Goal: Task Accomplishment & Management: Use online tool/utility

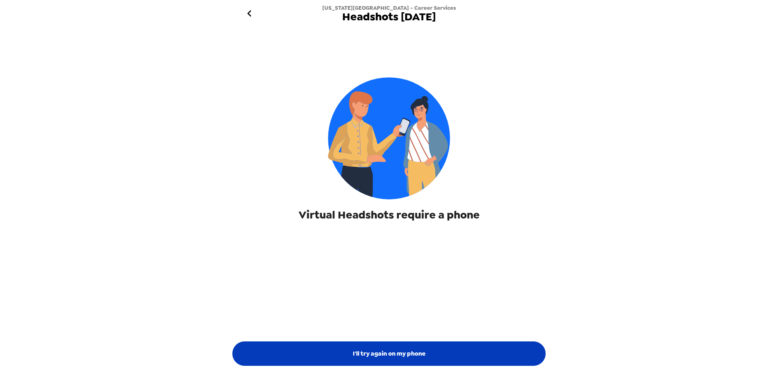
click at [376, 350] on button "I'll try again on my phone" at bounding box center [388, 353] width 313 height 24
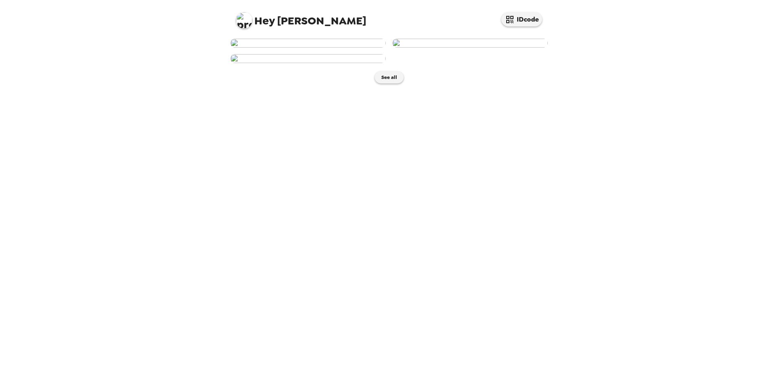
click at [446, 48] on img at bounding box center [469, 43] width 155 height 9
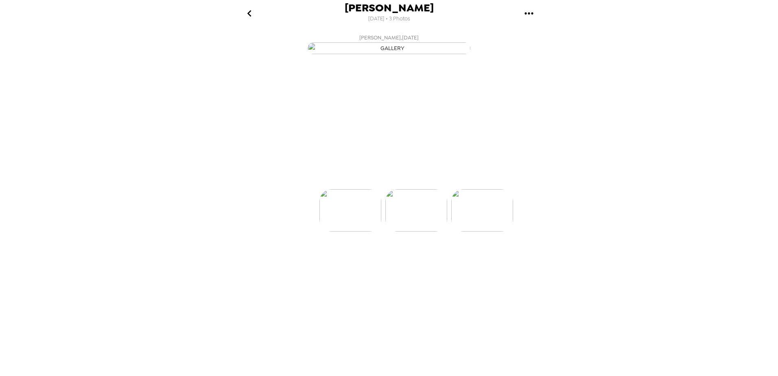
scroll to position [0, 66]
click at [528, 12] on icon "gallery menu" at bounding box center [528, 13] width 13 height 13
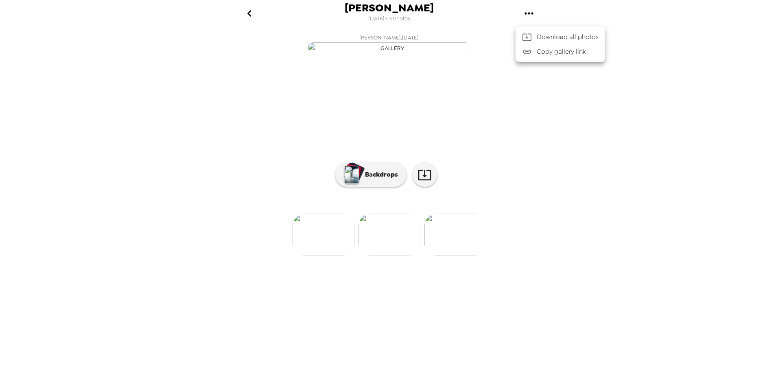
click at [610, 116] on div at bounding box center [389, 188] width 778 height 376
click at [253, 17] on icon "go back" at bounding box center [249, 13] width 13 height 13
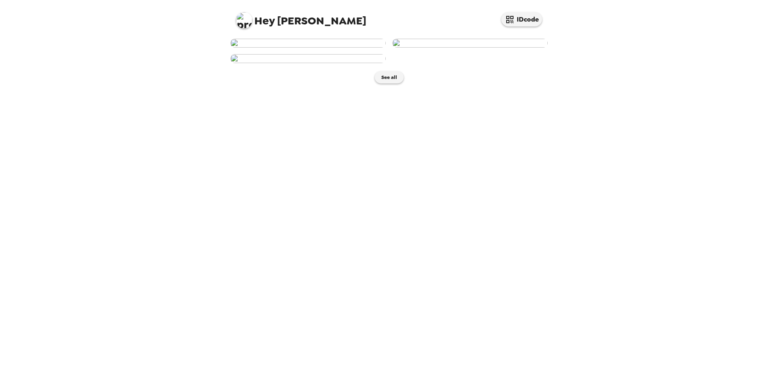
scroll to position [88, 0]
click at [389, 83] on button "See all" at bounding box center [389, 77] width 29 height 12
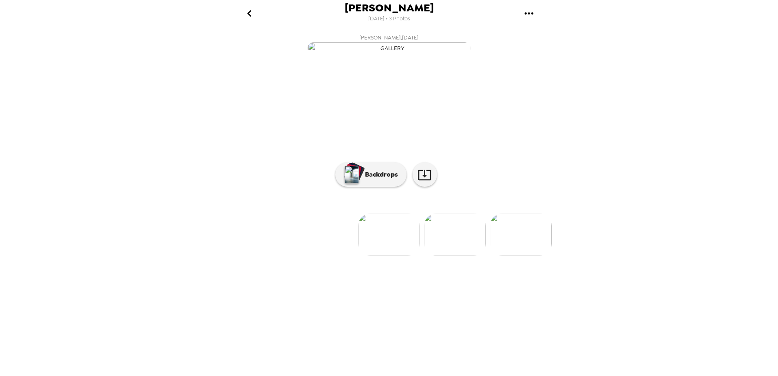
click at [445, 256] on img at bounding box center [455, 235] width 62 height 42
click at [372, 187] on button "Backdrops" at bounding box center [370, 174] width 71 height 24
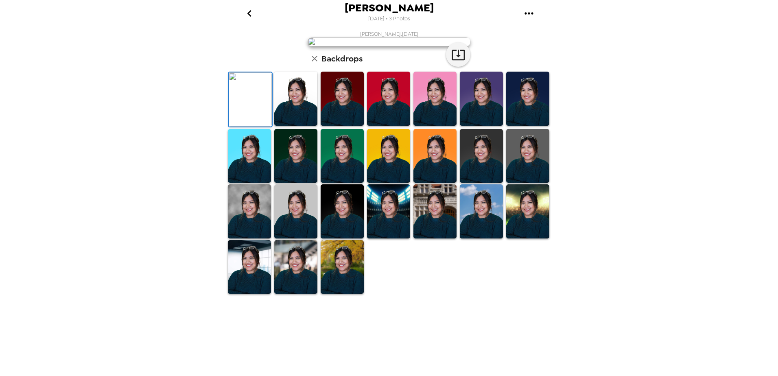
scroll to position [113, 0]
click at [252, 238] on img at bounding box center [249, 211] width 43 height 54
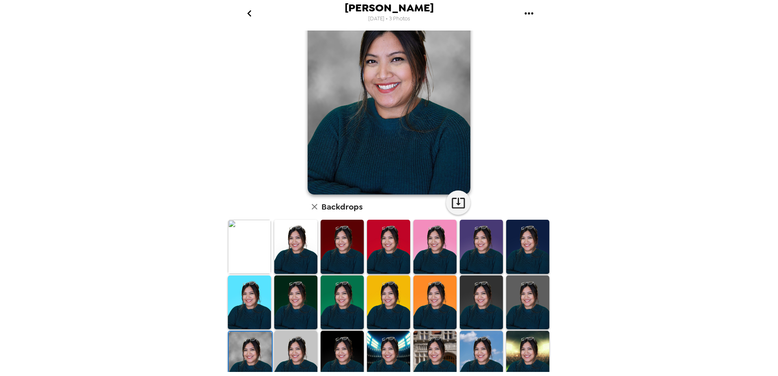
scroll to position [0, 0]
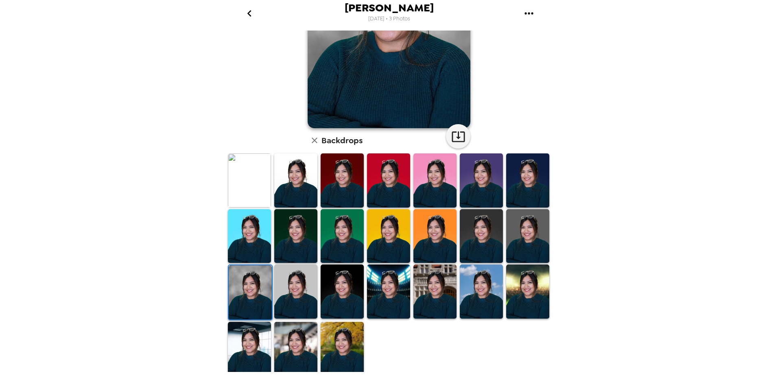
click at [296, 300] on img at bounding box center [295, 291] width 43 height 54
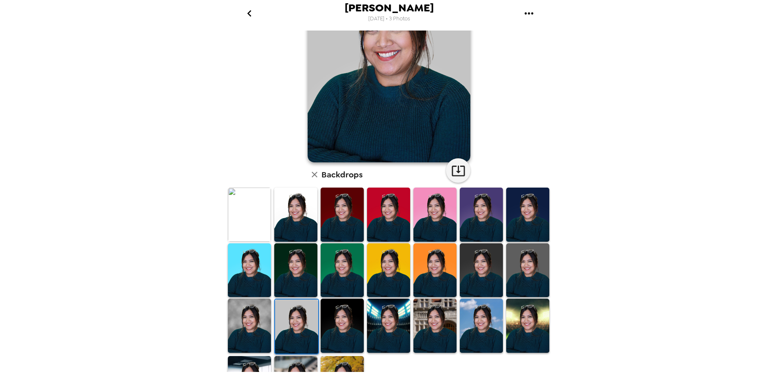
scroll to position [81, 0]
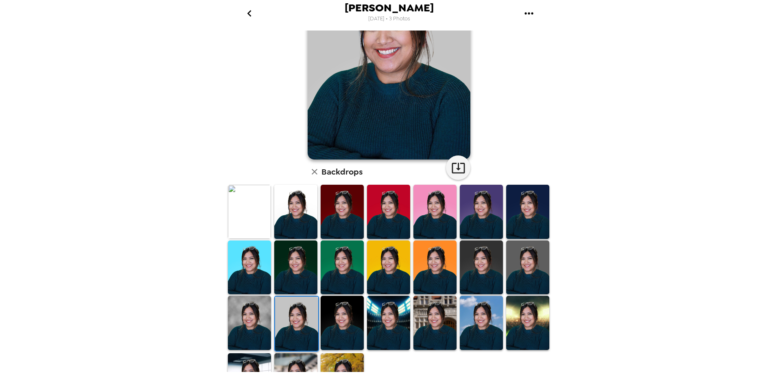
click at [293, 221] on img at bounding box center [295, 212] width 43 height 54
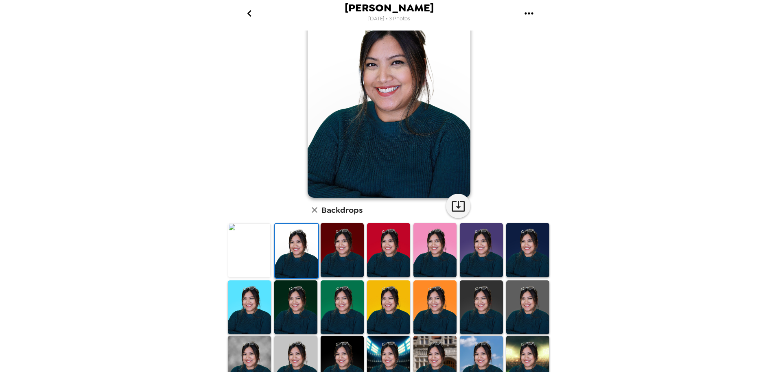
scroll to position [0, 0]
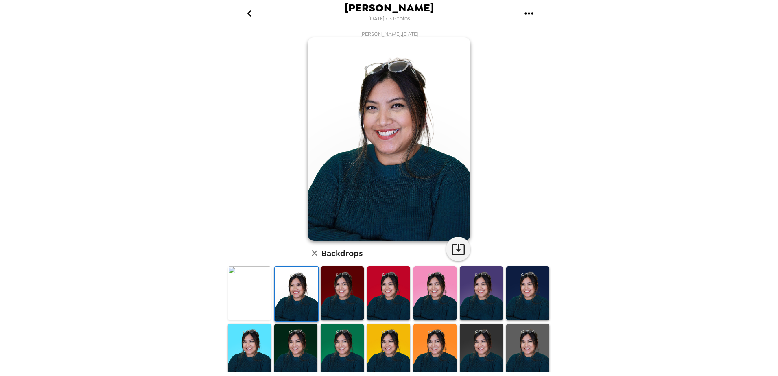
click at [251, 9] on icon "go back" at bounding box center [249, 13] width 13 height 13
